Goal: Task Accomplishment & Management: Use online tool/utility

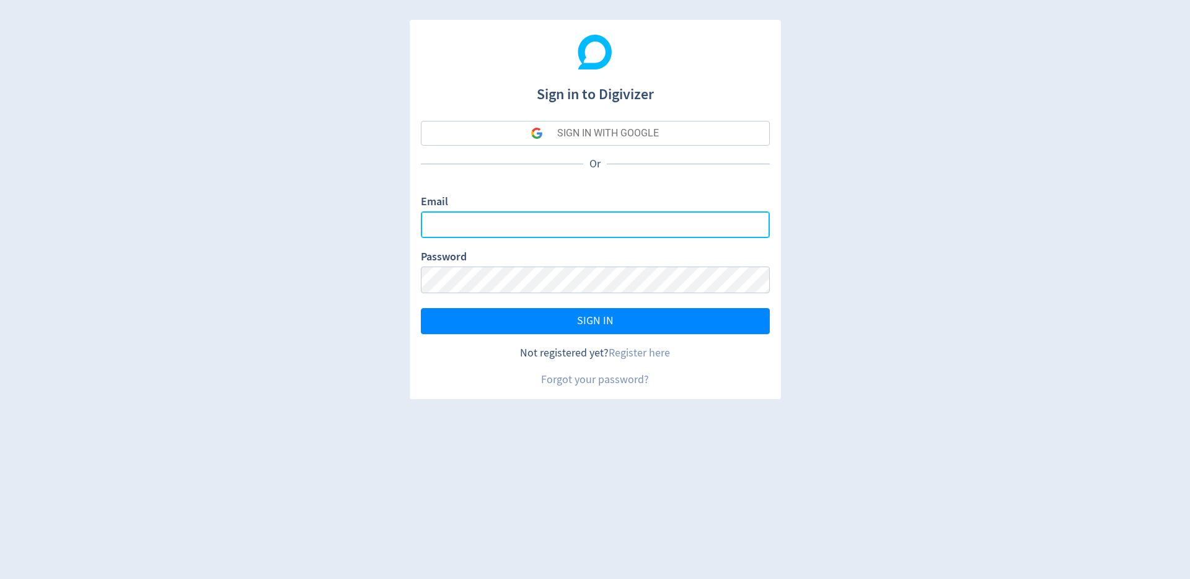
click at [467, 230] on input "Email" at bounding box center [595, 224] width 349 height 27
paste input "[EMAIL_ADDRESS][DOMAIN_NAME]"
type input "[EMAIL_ADDRESS][DOMAIN_NAME]"
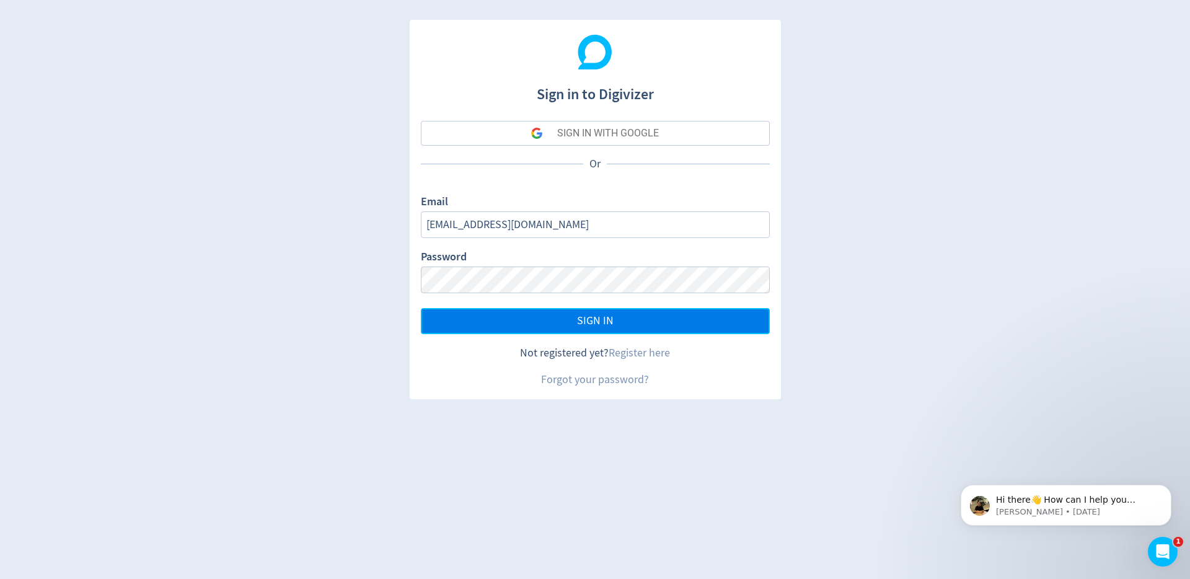
click at [579, 313] on button "SIGN IN" at bounding box center [595, 321] width 349 height 26
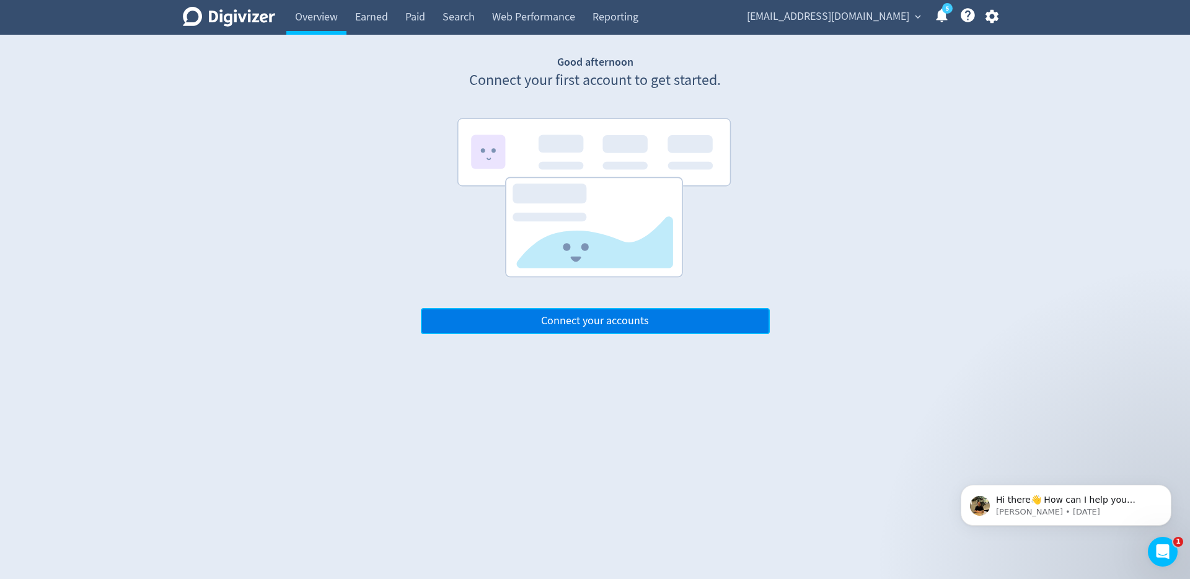
click at [604, 325] on span "Connect your accounts" at bounding box center [595, 320] width 108 height 11
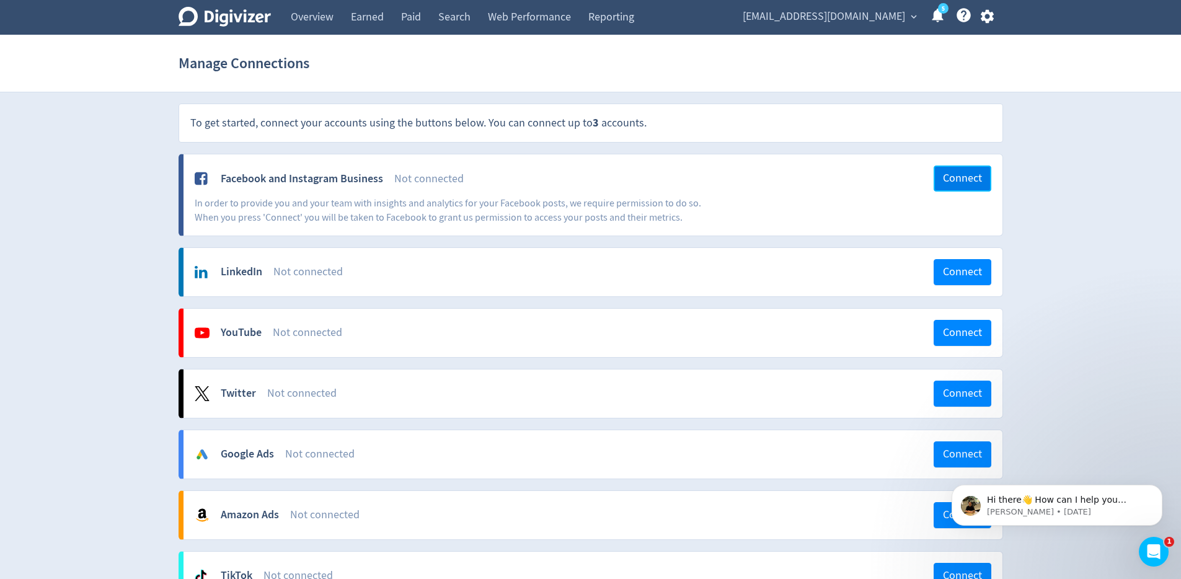
click at [951, 176] on span "Connect" at bounding box center [962, 178] width 39 height 11
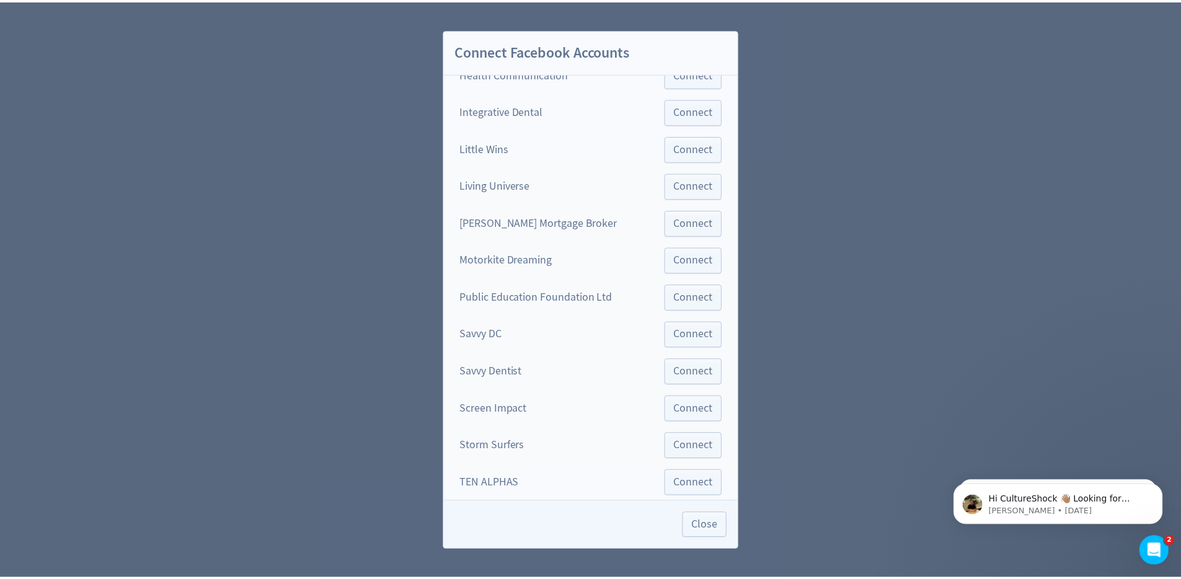
scroll to position [475, 0]
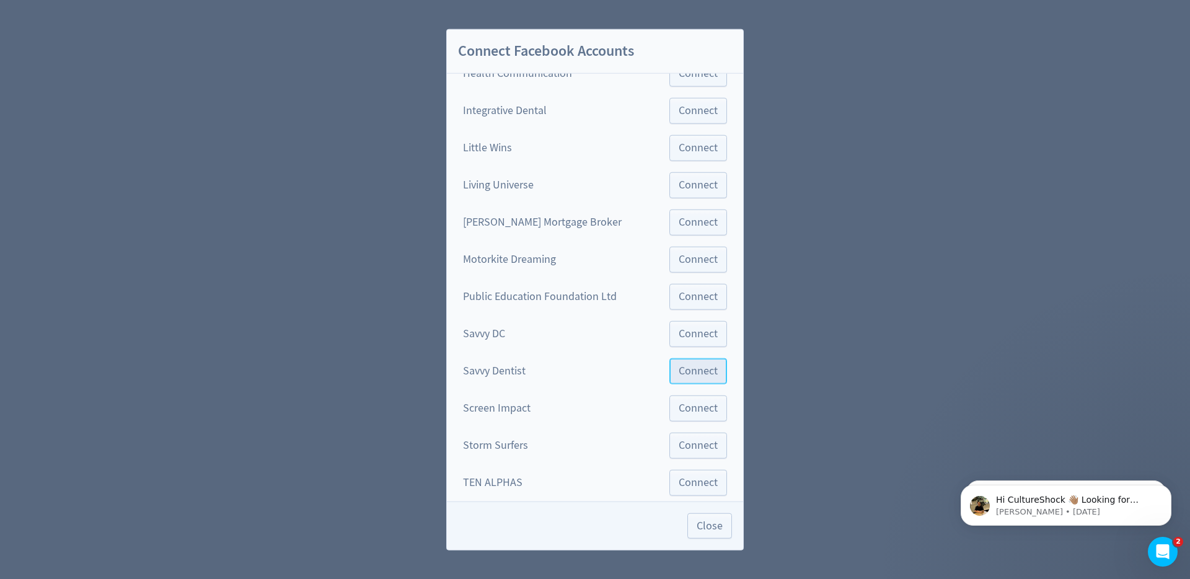
click at [679, 374] on span "Connect" at bounding box center [698, 370] width 39 height 11
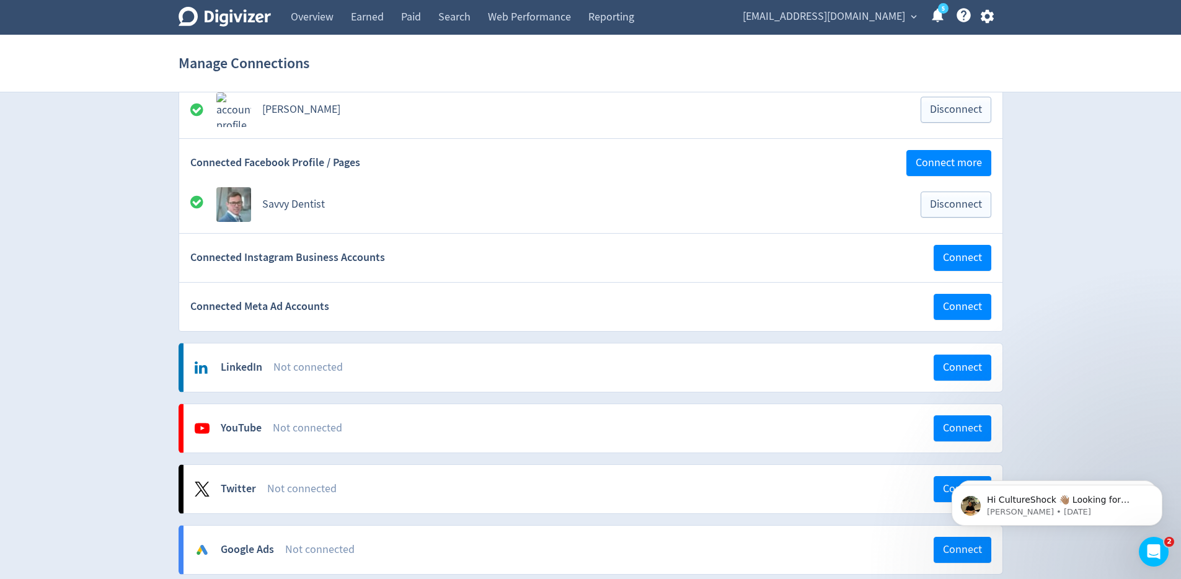
scroll to position [178, 0]
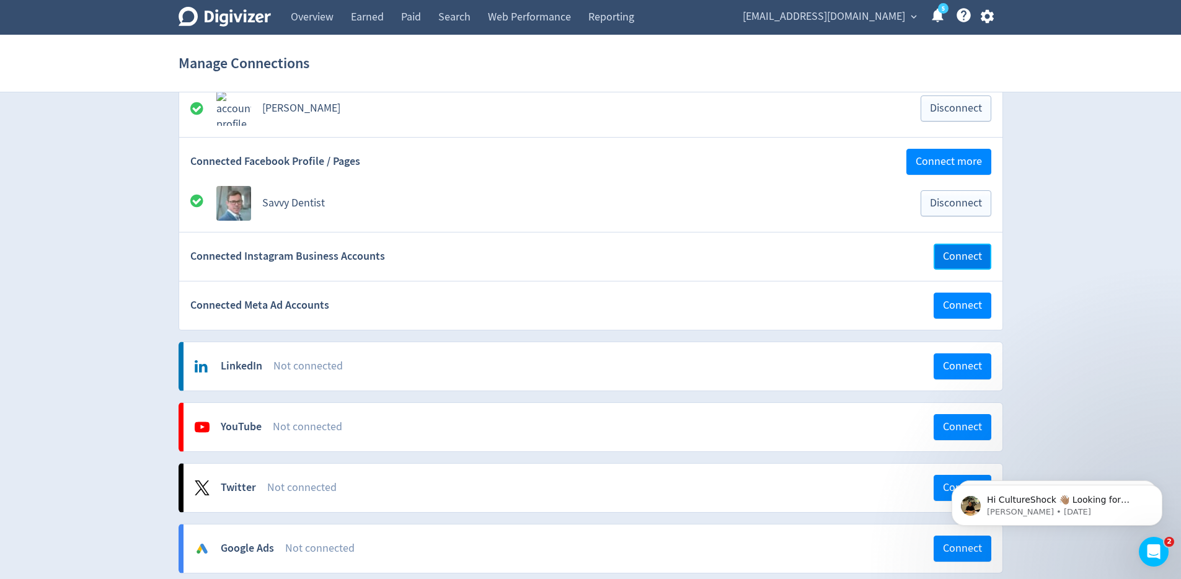
click at [953, 258] on span "Connect" at bounding box center [962, 256] width 39 height 11
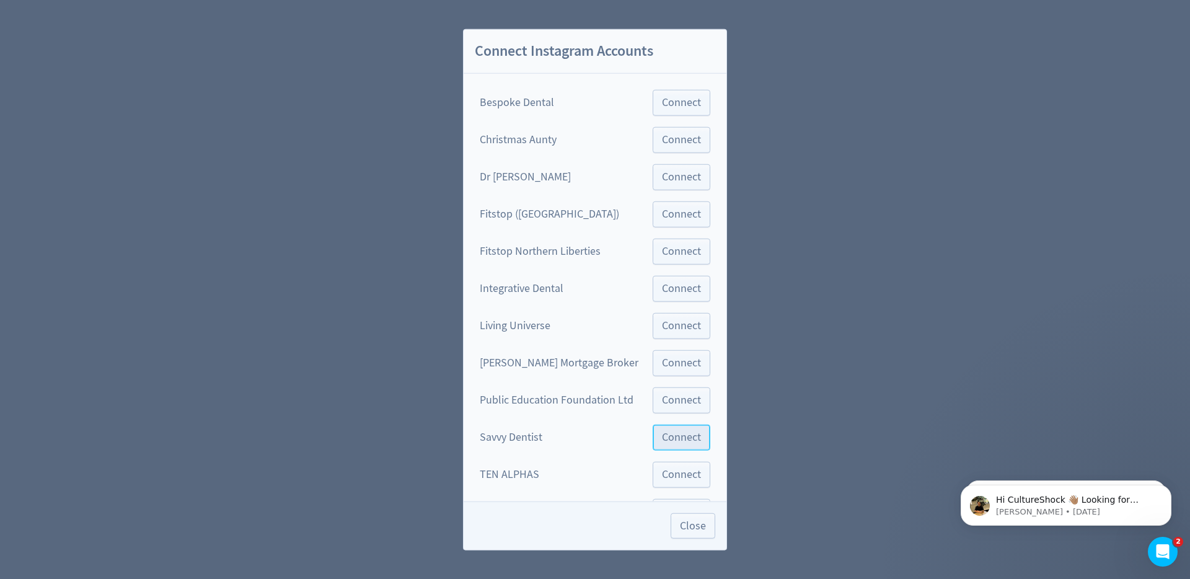
click at [669, 443] on span "Connect" at bounding box center [681, 436] width 39 height 11
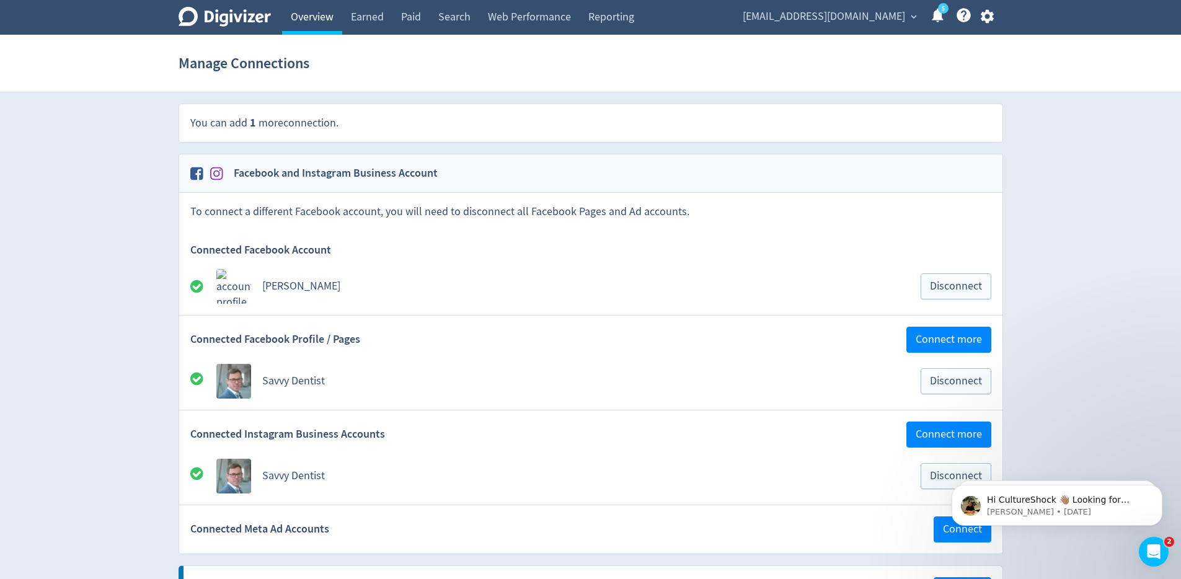
click at [314, 14] on link "Overview" at bounding box center [312, 17] width 60 height 35
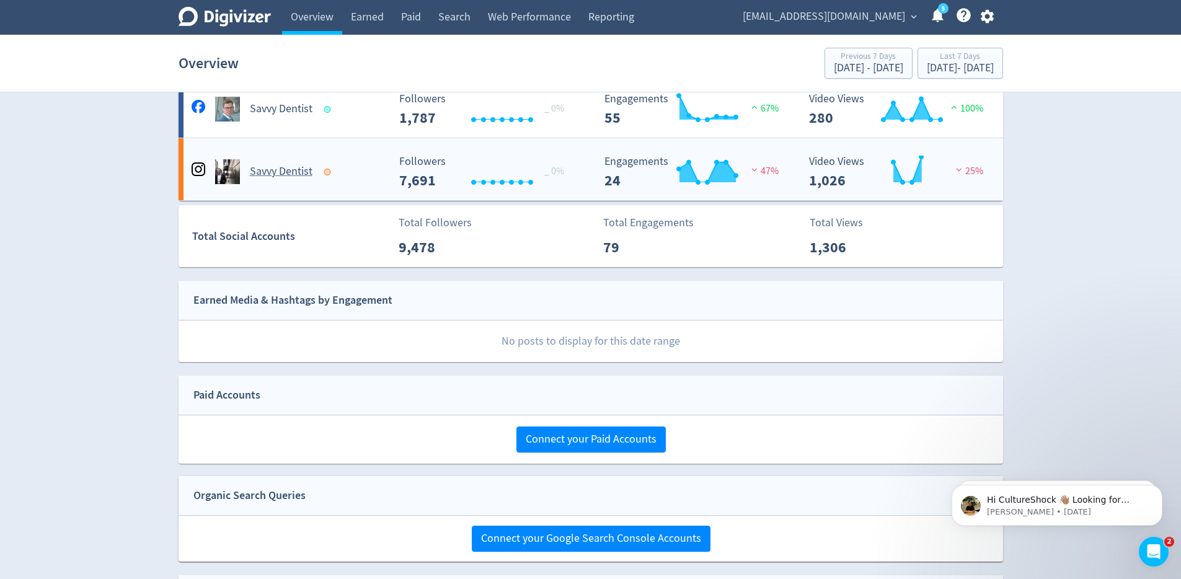
scroll to position [149, 0]
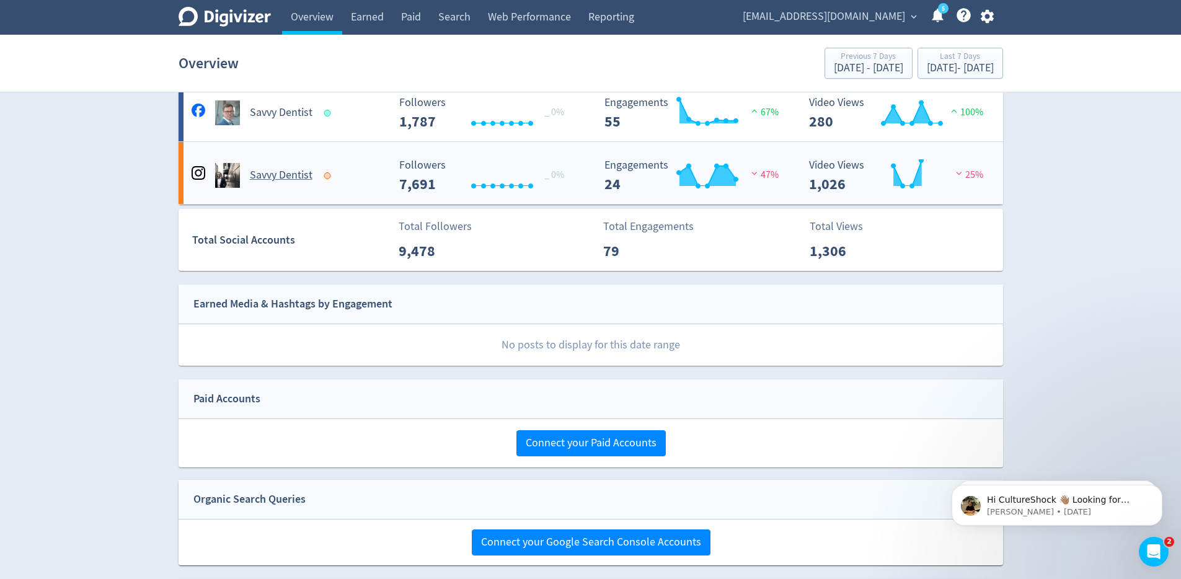
click at [251, 177] on h5 "Savvy Dentist" at bounding box center [281, 175] width 63 height 15
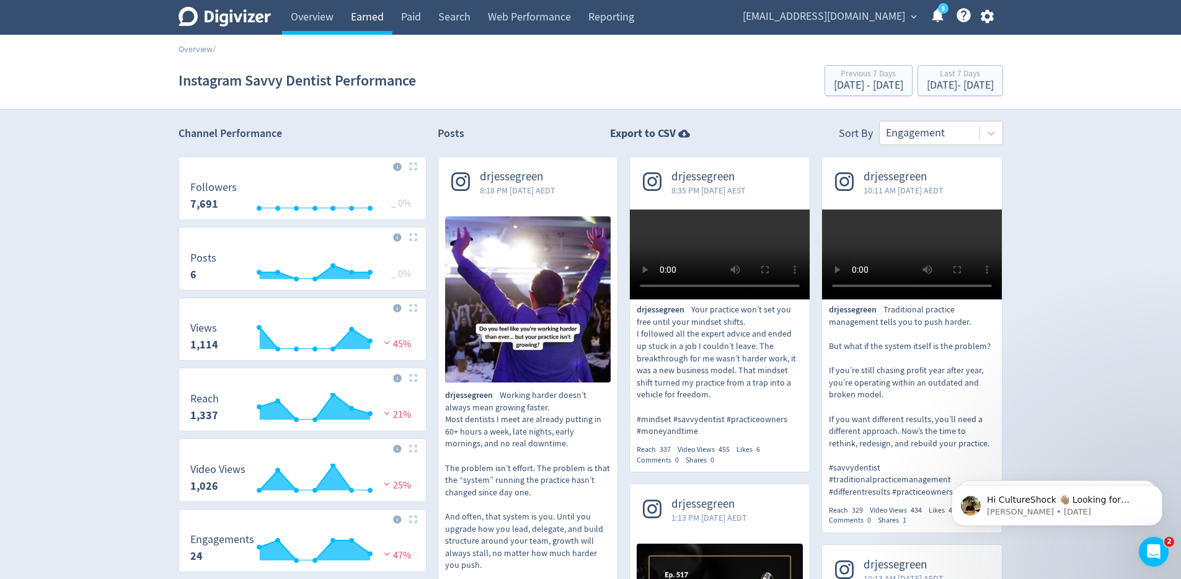
click at [355, 17] on link "Earned" at bounding box center [367, 17] width 50 height 35
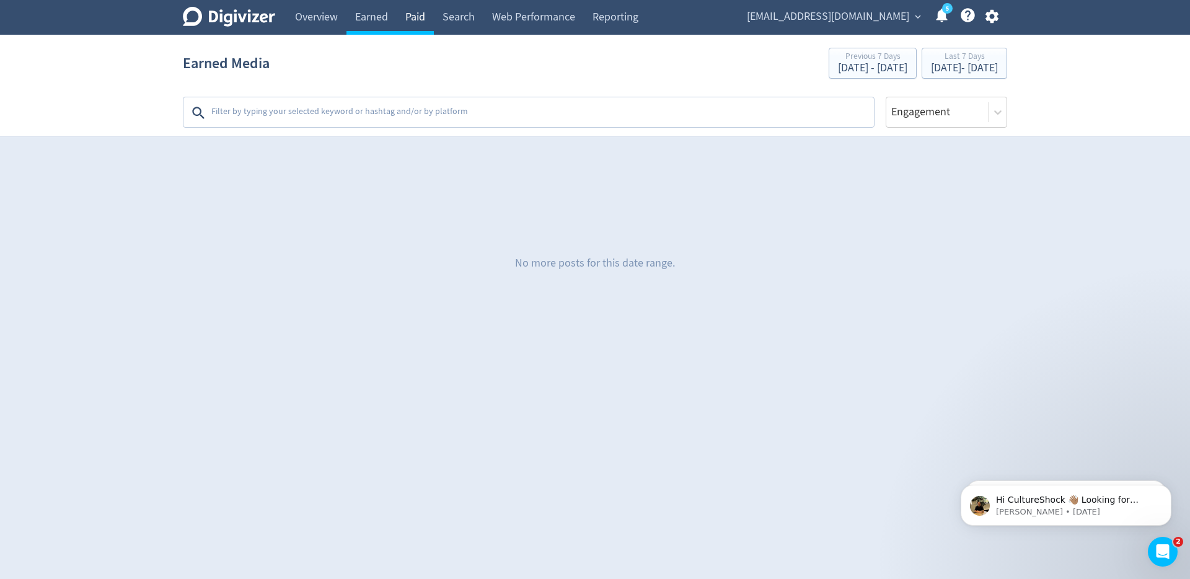
click at [405, 17] on link "Paid" at bounding box center [415, 17] width 37 height 35
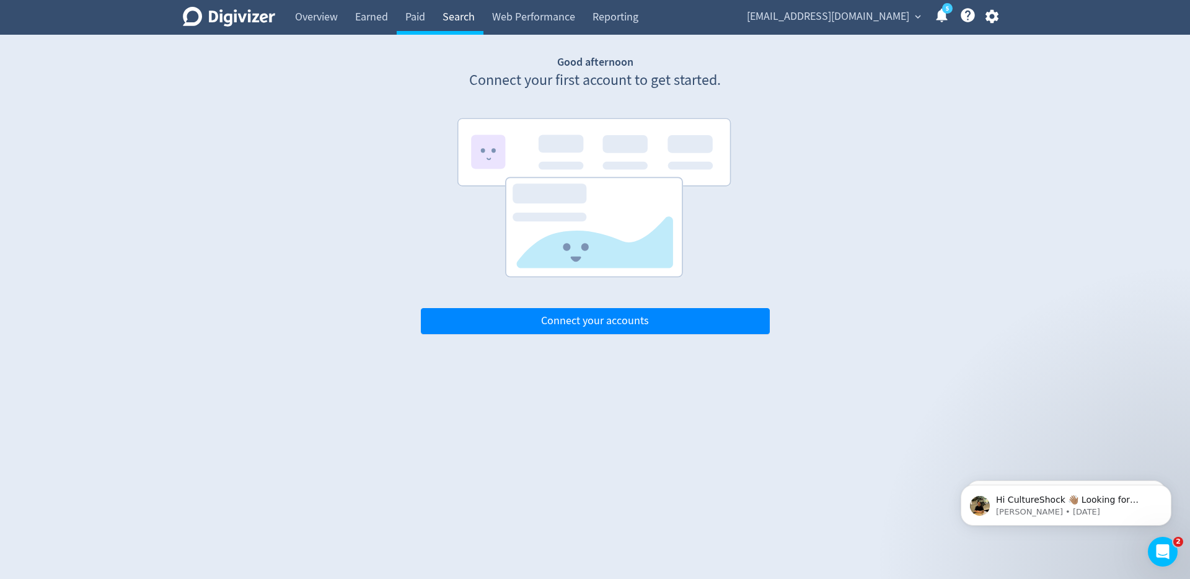
click at [476, 15] on link "Search" at bounding box center [459, 17] width 50 height 35
click at [306, 18] on link "Overview" at bounding box center [316, 17] width 60 height 35
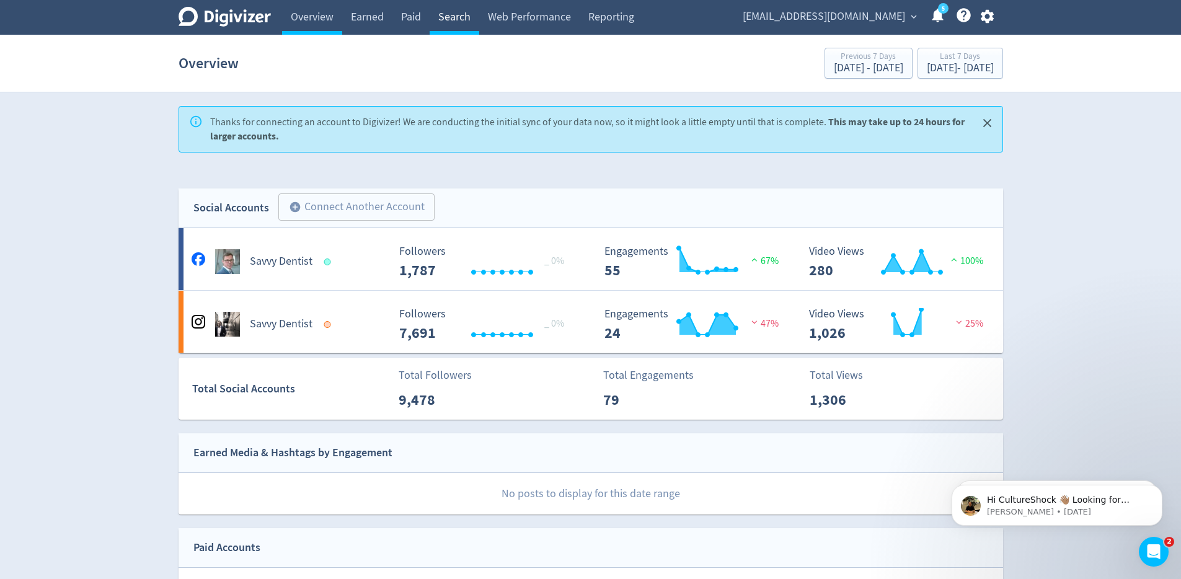
click at [451, 16] on link "Search" at bounding box center [455, 17] width 50 height 35
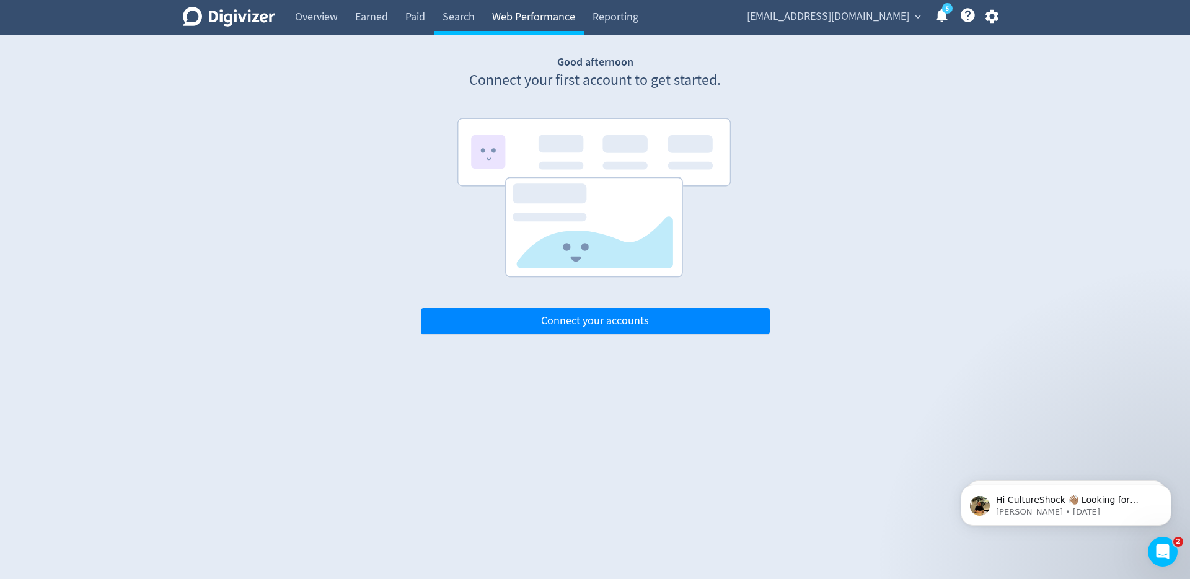
click at [551, 17] on link "Web Performance" at bounding box center [533, 17] width 100 height 35
click at [620, 18] on link "Reporting" at bounding box center [615, 17] width 63 height 35
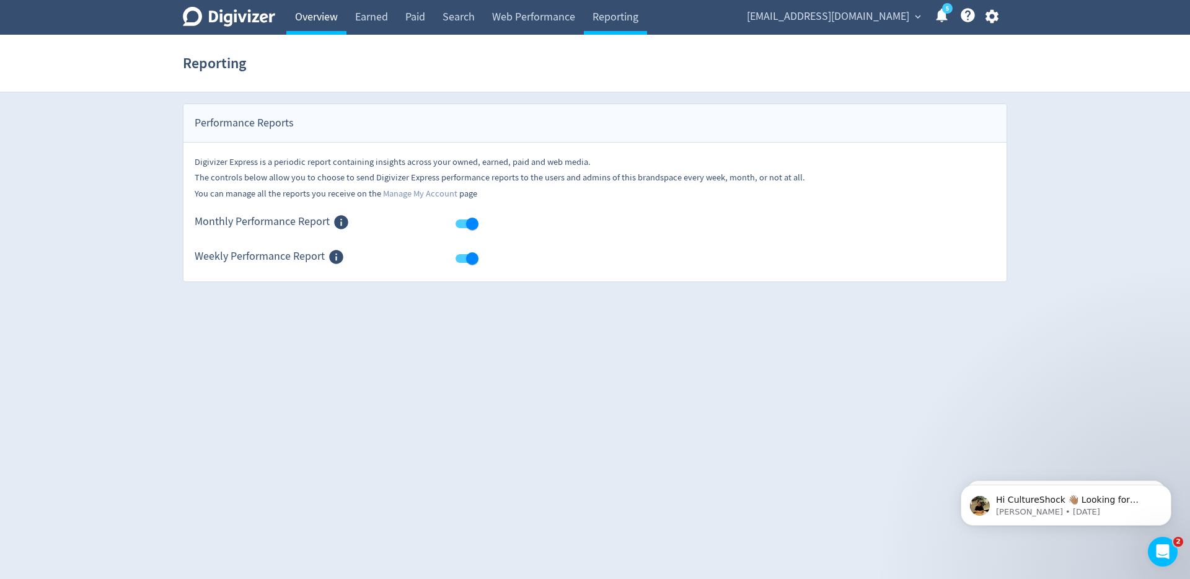
click at [302, 28] on link "Overview" at bounding box center [316, 17] width 60 height 35
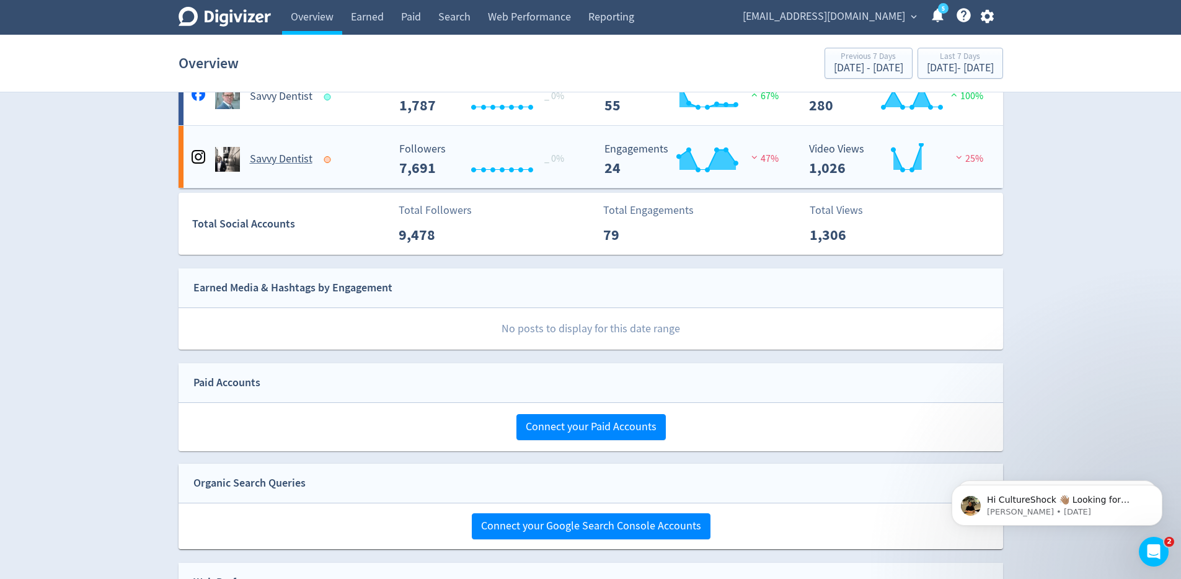
scroll to position [128, 0]
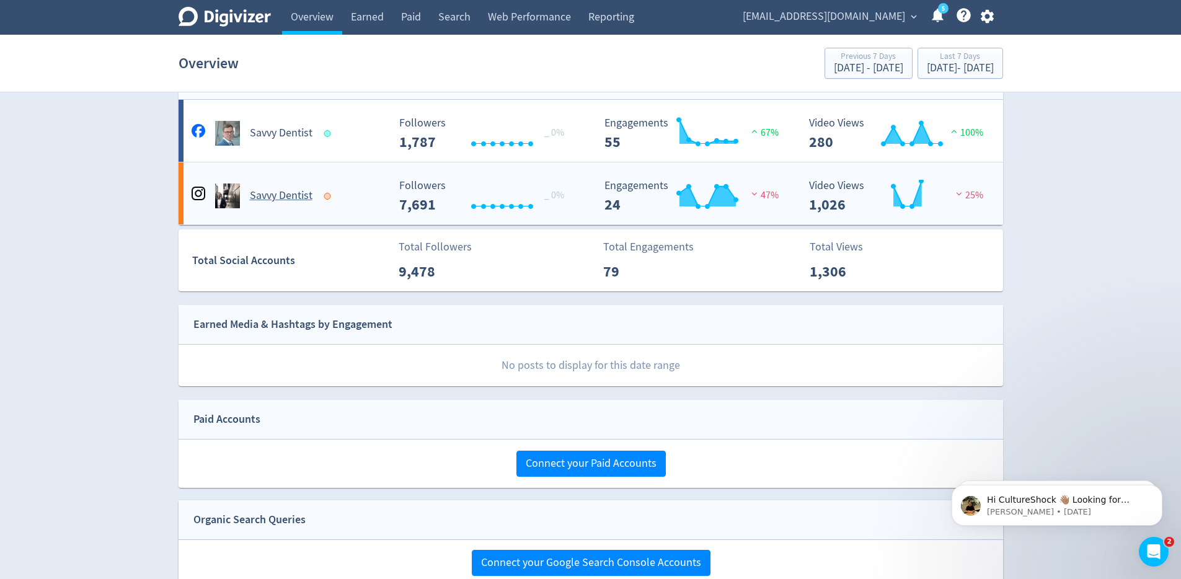
click at [198, 190] on icon at bounding box center [199, 194] width 14 height 14
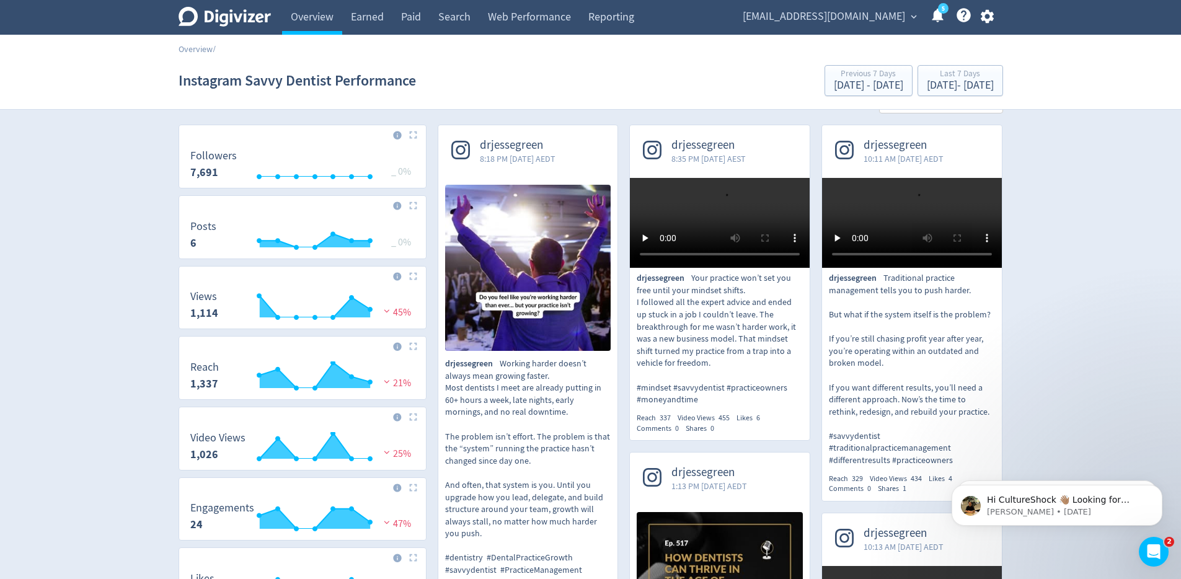
scroll to position [33, 0]
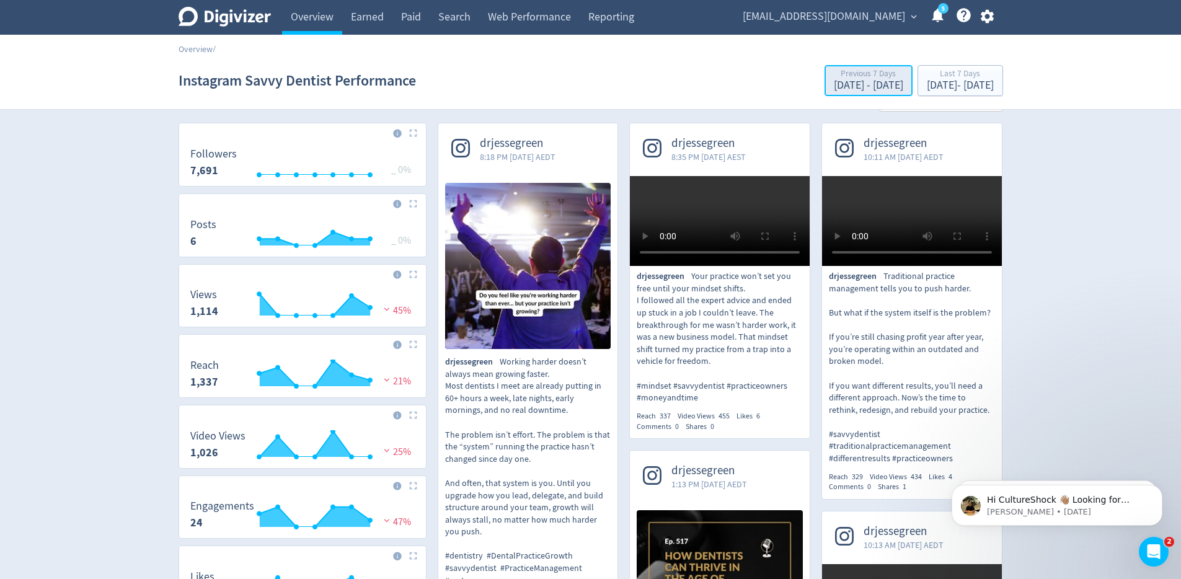
click at [834, 78] on div "Previous 7 Days" at bounding box center [868, 74] width 69 height 11
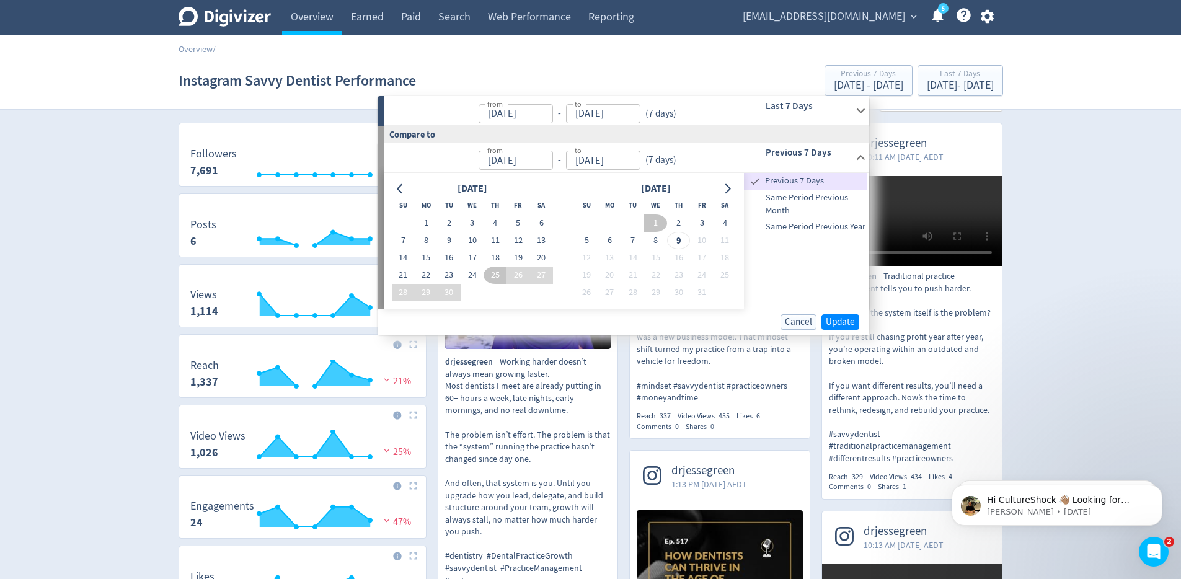
click at [660, 59] on section "Instagram Savvy Dentist Performance Previous 7 Days [DATE] - [DATE] Last 7 Days…" at bounding box center [590, 81] width 1181 height 58
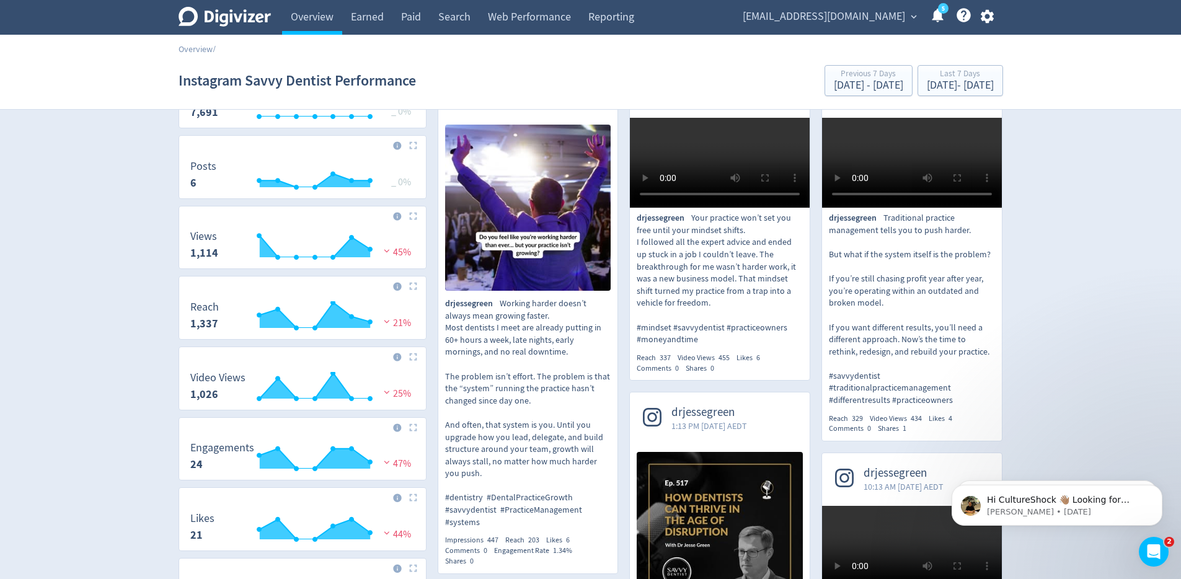
scroll to position [0, 0]
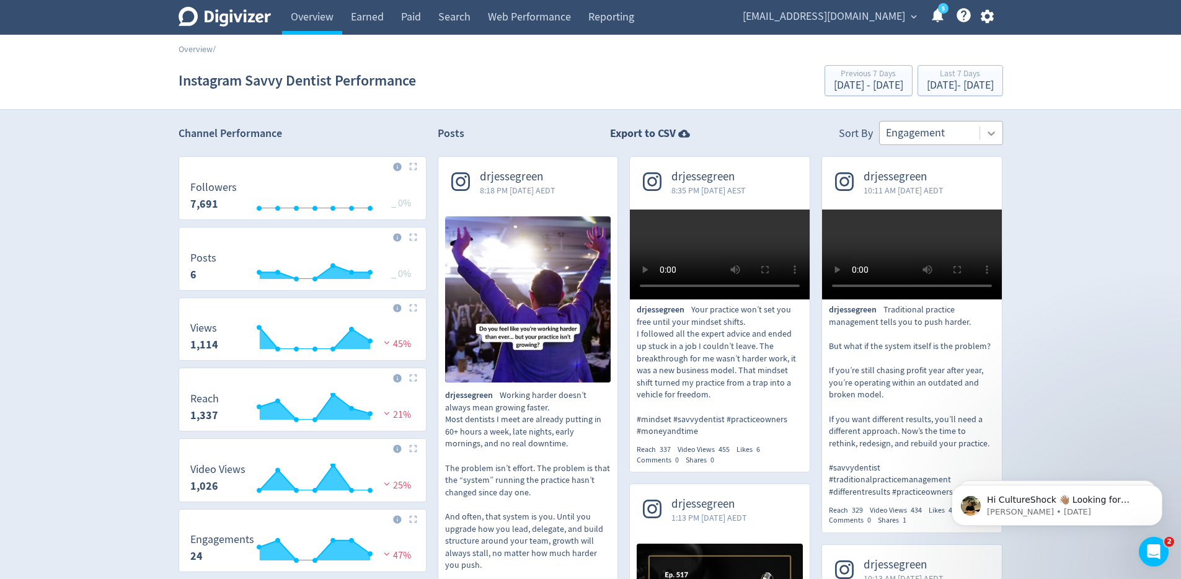
click at [992, 131] on icon at bounding box center [991, 133] width 12 height 12
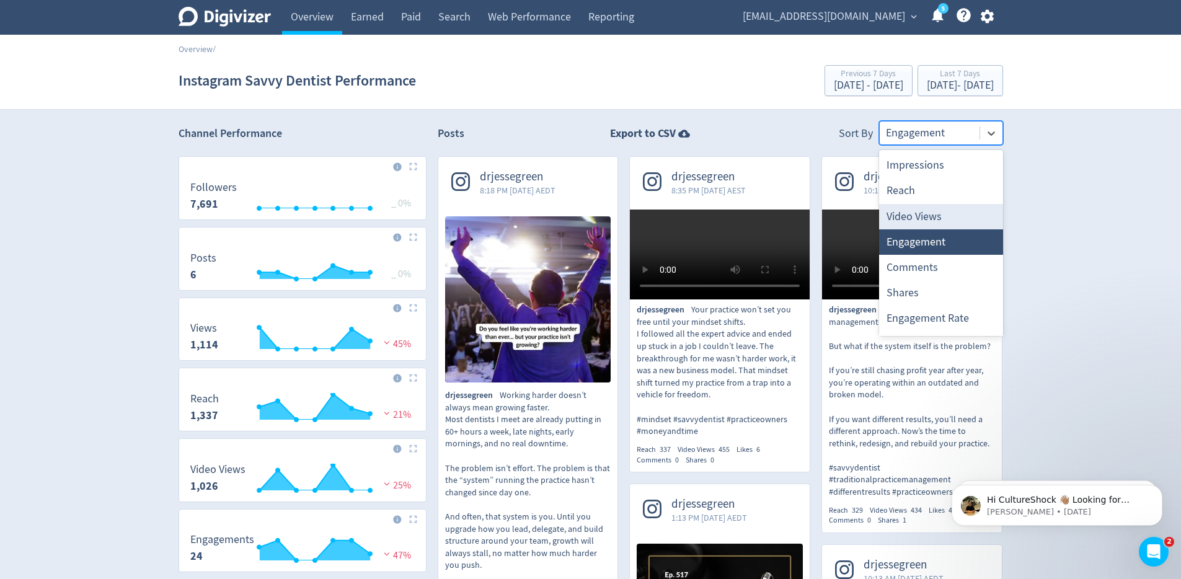
click at [946, 219] on div "Video Views" at bounding box center [941, 216] width 124 height 25
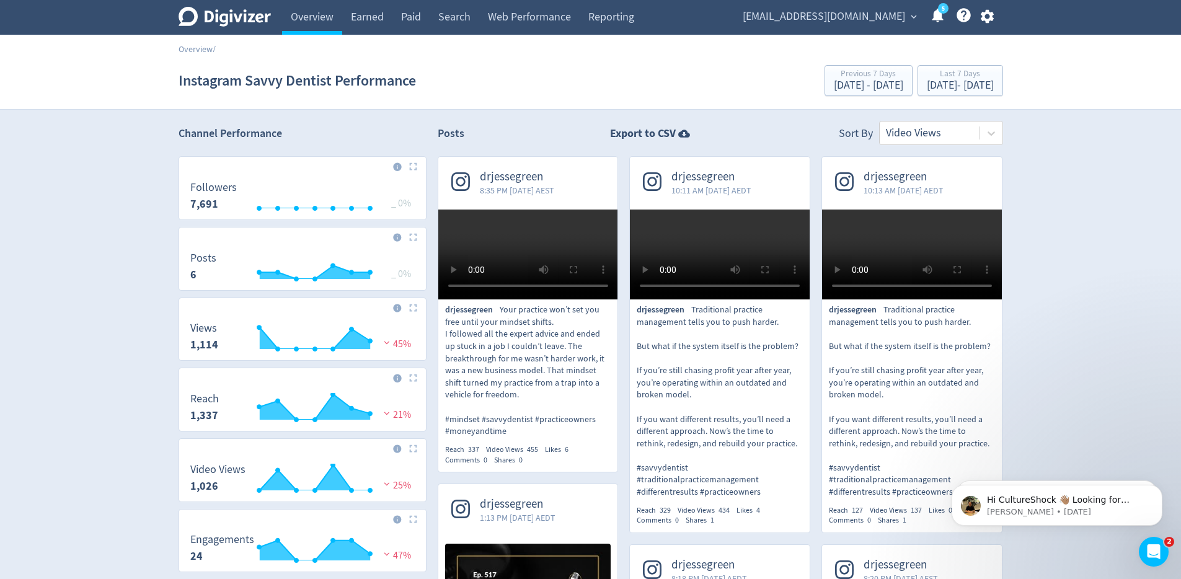
click at [196, 17] on icon at bounding box center [224, 17] width 92 height 20
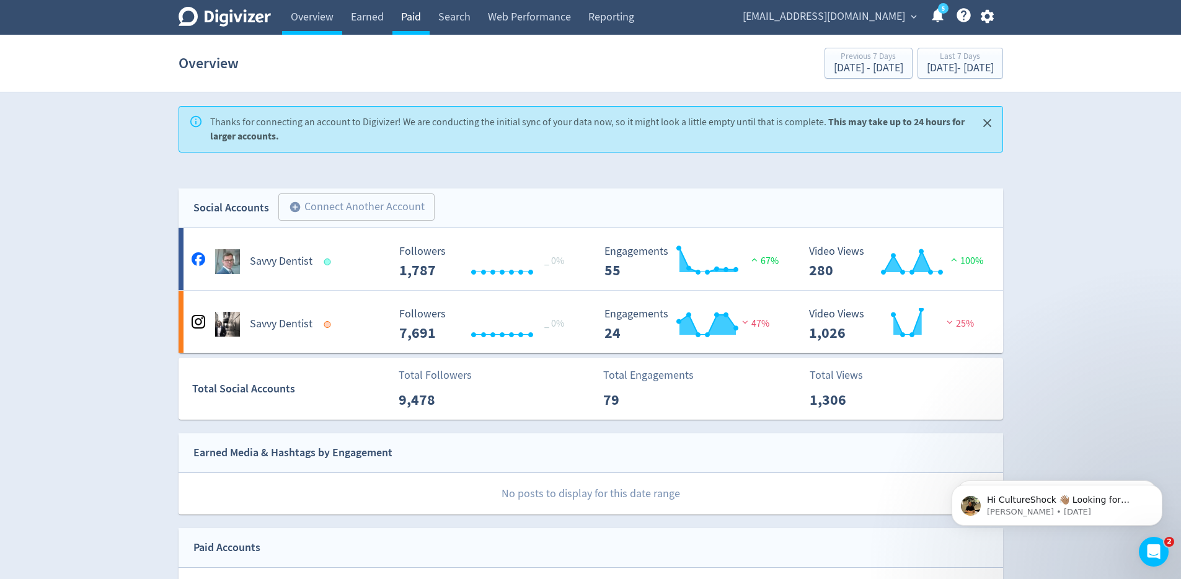
click at [413, 18] on link "Paid" at bounding box center [410, 17] width 37 height 35
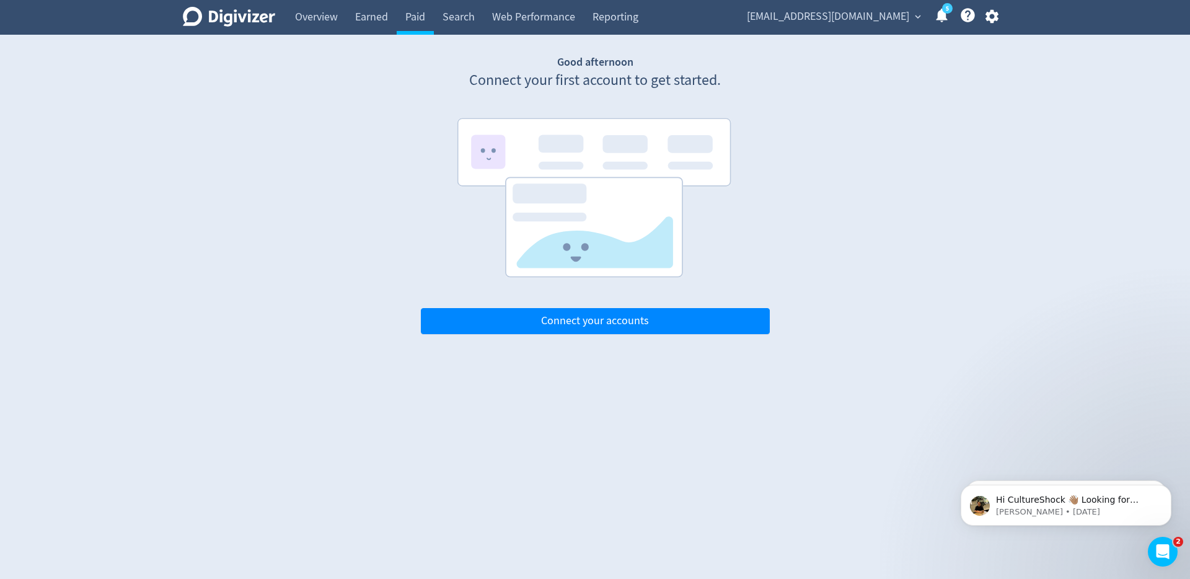
click at [947, 14] on link "5" at bounding box center [947, 8] width 11 height 11
click at [611, 12] on link "Reporting" at bounding box center [615, 17] width 63 height 35
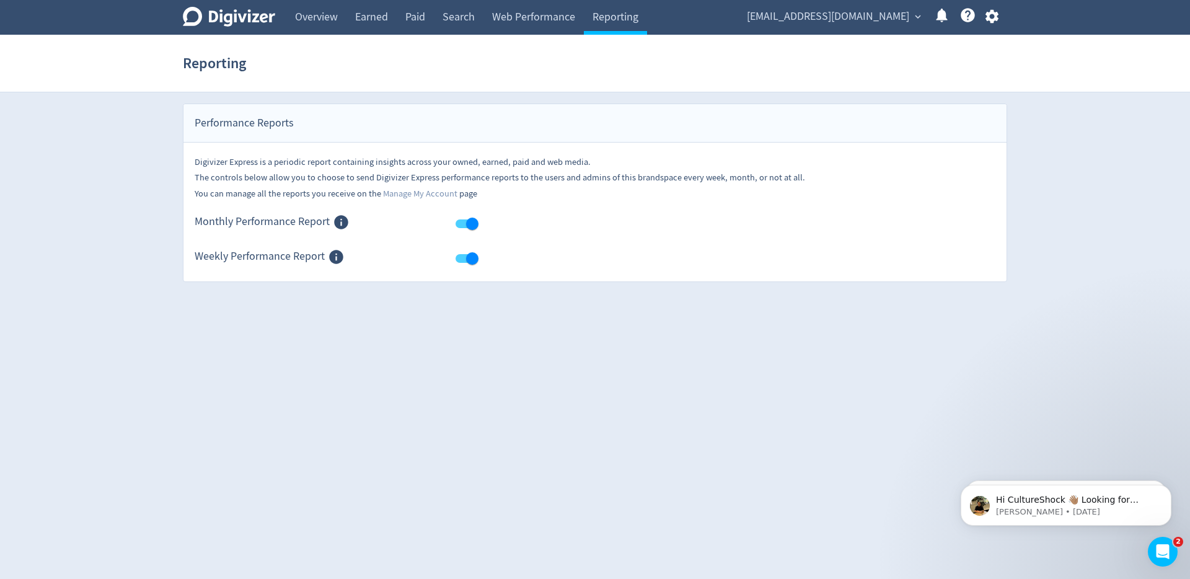
click at [286, 115] on div "Performance Reports" at bounding box center [594, 123] width 823 height 38
click at [309, 19] on link "Overview" at bounding box center [316, 17] width 60 height 35
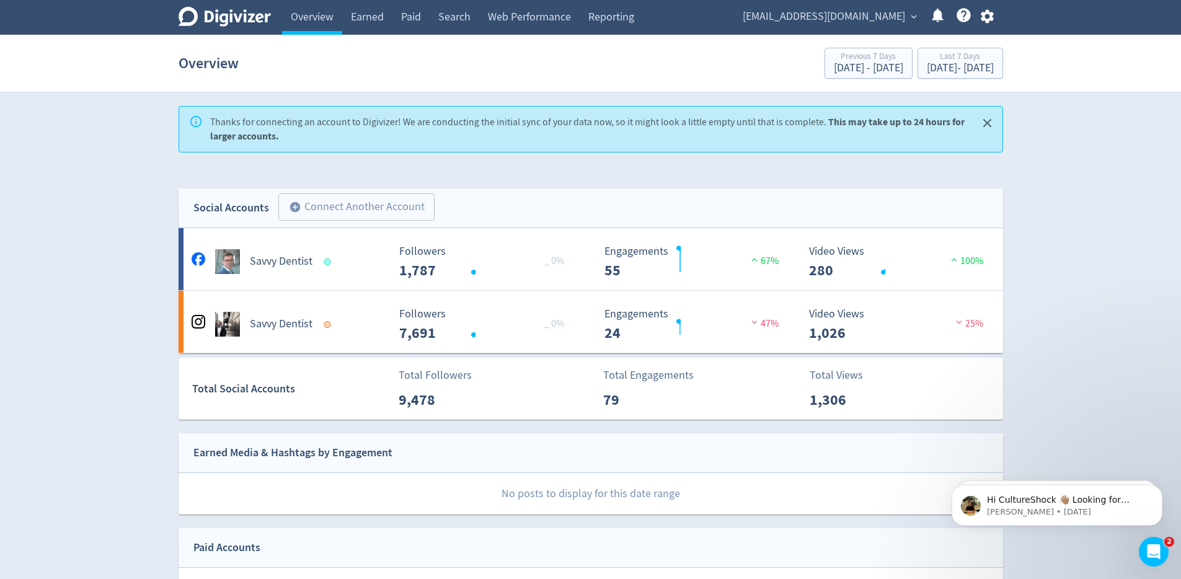
click at [236, 17] on icon at bounding box center [224, 17] width 92 height 20
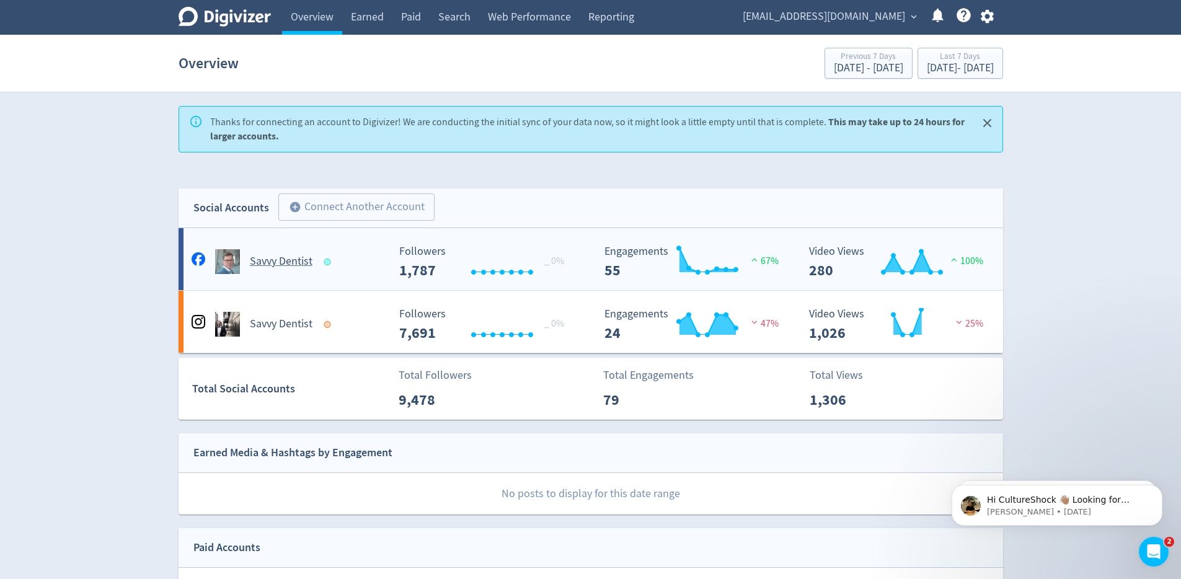
click at [284, 256] on h5 "Savvy Dentist" at bounding box center [281, 261] width 63 height 15
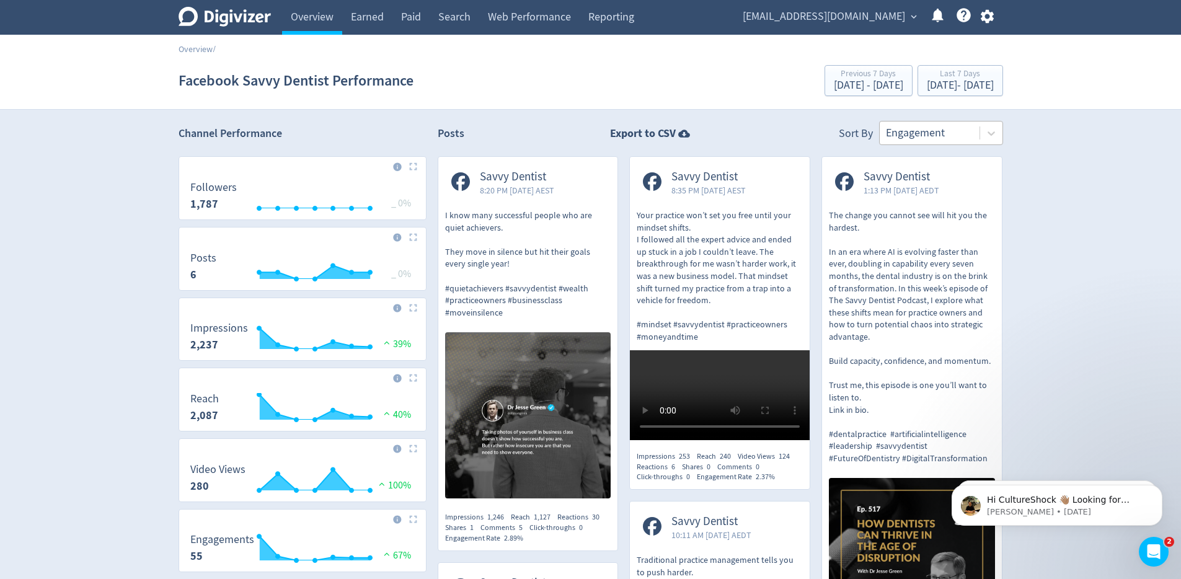
click at [966, 133] on div at bounding box center [929, 133] width 87 height 18
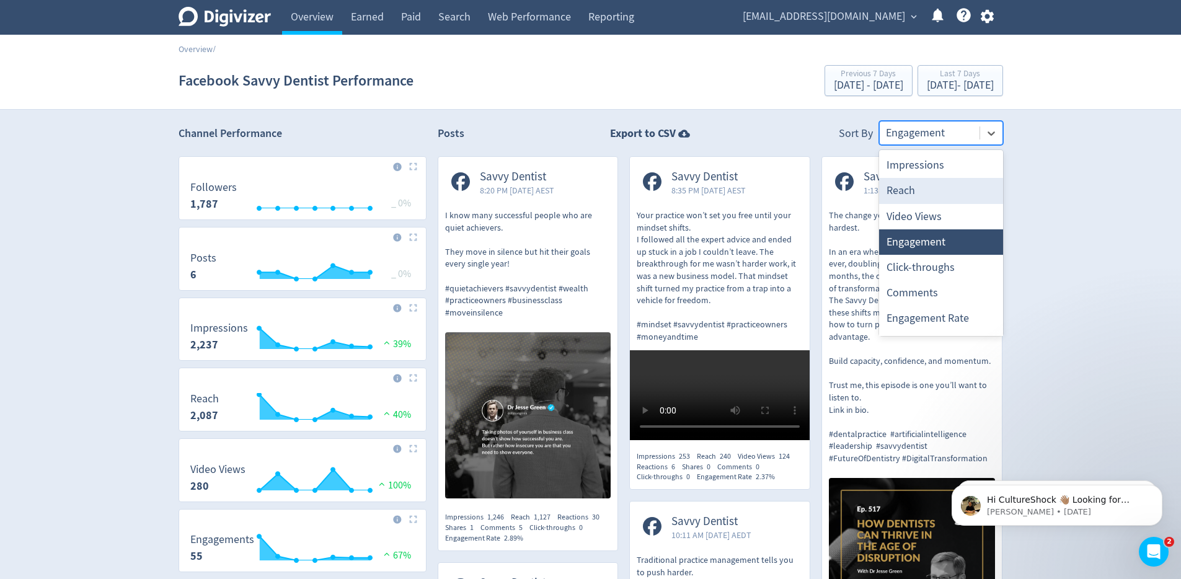
click at [916, 190] on div "Reach" at bounding box center [941, 190] width 124 height 25
